Goal: Navigation & Orientation: Find specific page/section

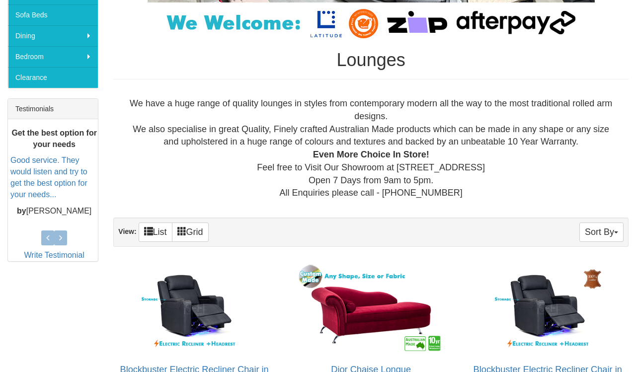
scroll to position [329, 0]
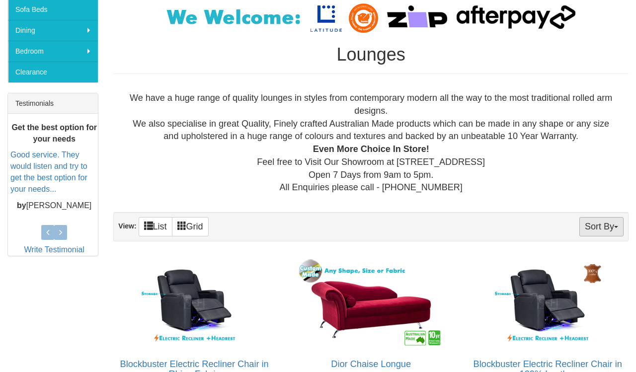
click at [596, 231] on button "Sort By" at bounding box center [601, 226] width 44 height 19
click at [568, 258] on link "Price+" at bounding box center [583, 259] width 78 height 13
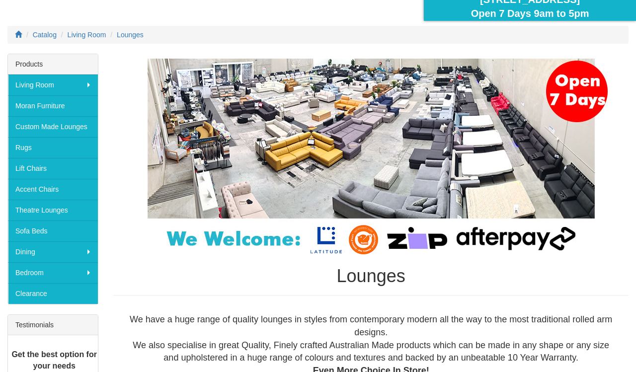
scroll to position [98, 0]
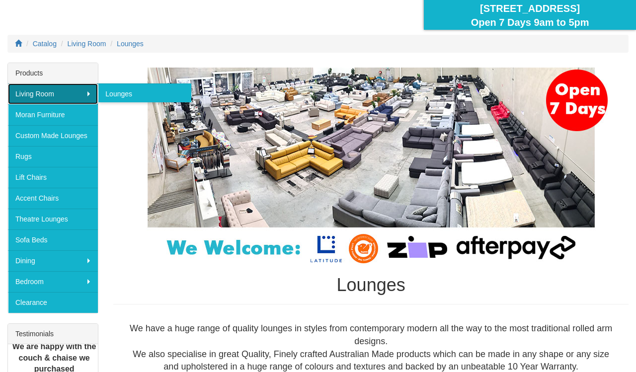
click at [87, 91] on link "Living Room" at bounding box center [53, 93] width 90 height 21
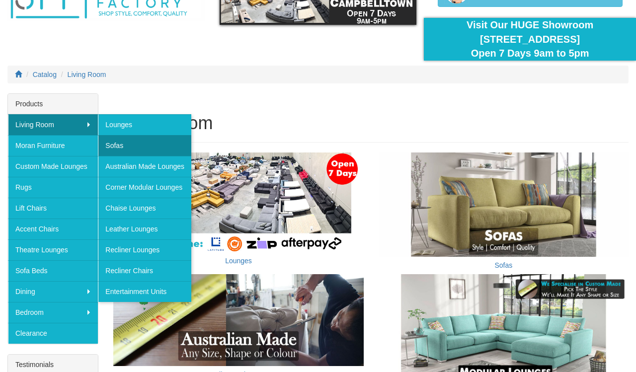
scroll to position [70, 0]
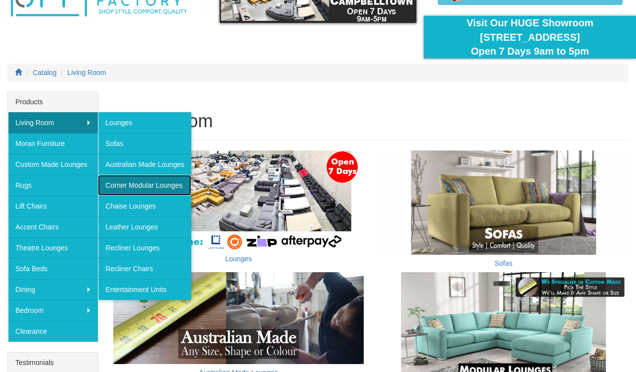
click at [166, 183] on link "Corner Modular Lounges" at bounding box center [144, 185] width 93 height 21
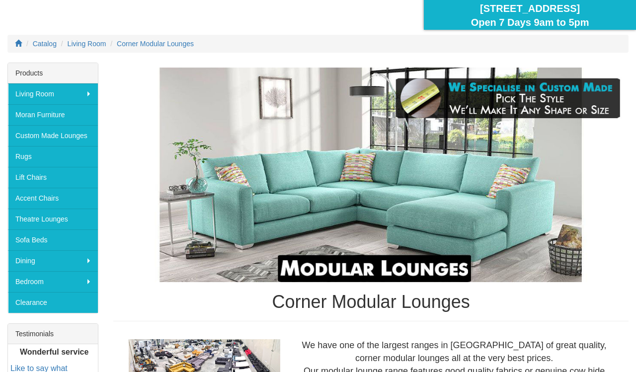
scroll to position [91, 0]
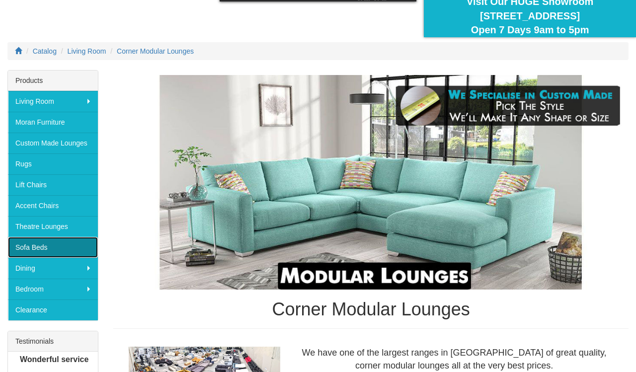
click at [77, 243] on link "Sofa Beds" at bounding box center [53, 247] width 90 height 21
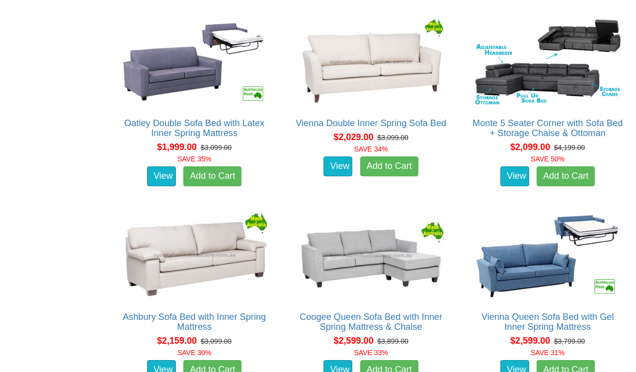
scroll to position [933, 0]
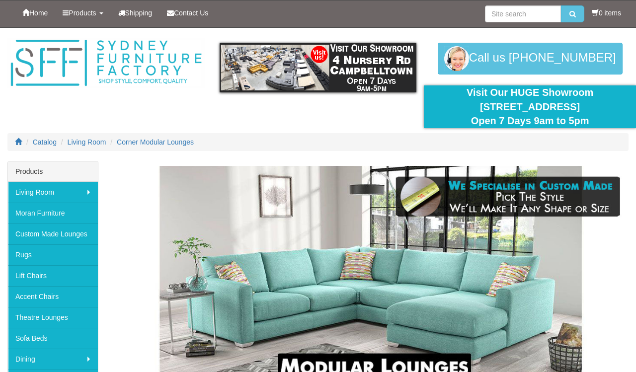
scroll to position [91, 0]
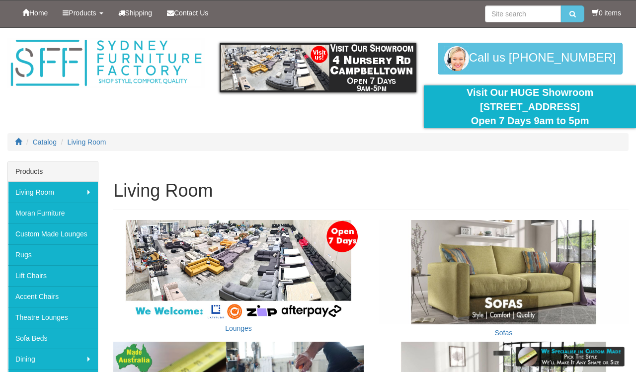
scroll to position [70, 0]
